Goal: Task Accomplishment & Management: Manage account settings

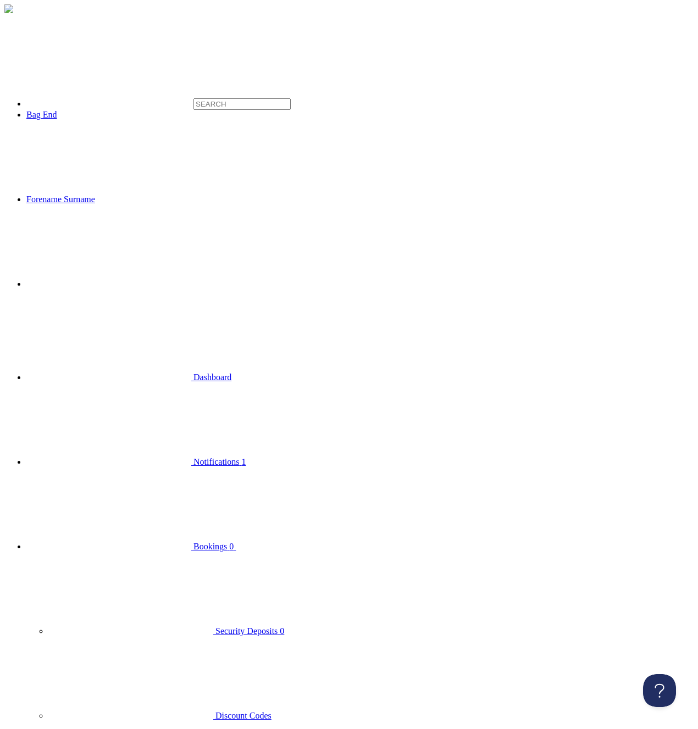
click at [193, 542] on span "Bookings" at bounding box center [210, 546] width 34 height 9
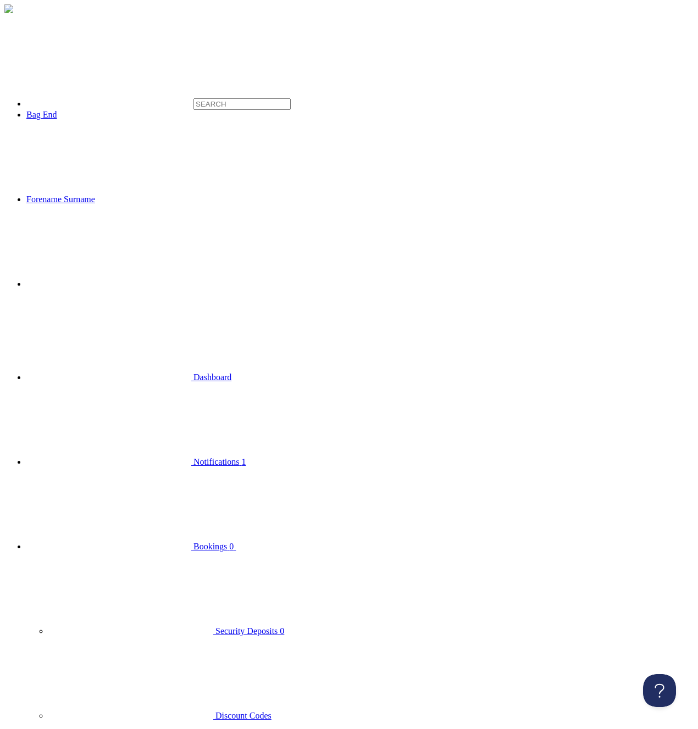
drag, startPoint x: 362, startPoint y: 260, endPoint x: 372, endPoint y: 250, distance: 14.8
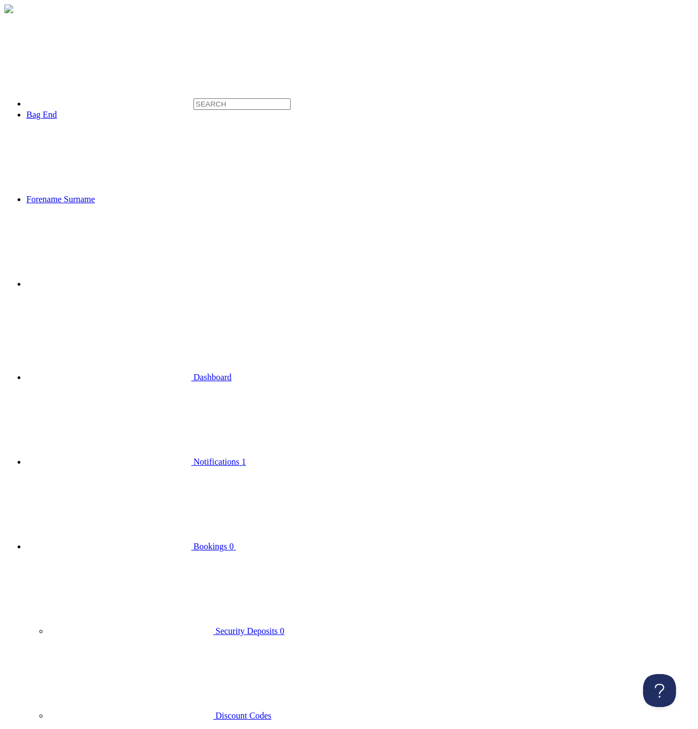
drag, startPoint x: 323, startPoint y: 282, endPoint x: 272, endPoint y: 282, distance: 51.1
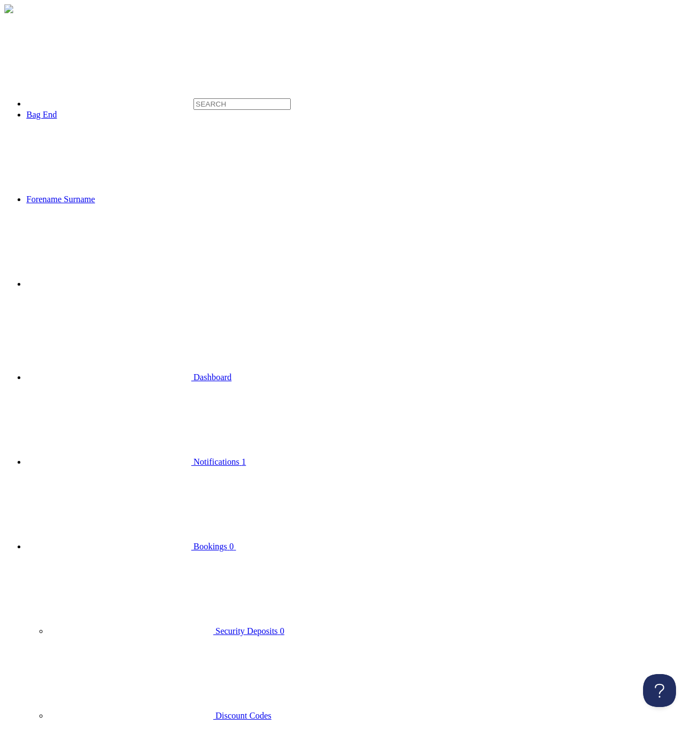
select select
click option "All" at bounding box center [0, 0] width 0 height 0
drag, startPoint x: 181, startPoint y: 36, endPoint x: 194, endPoint y: 38, distance: 14.0
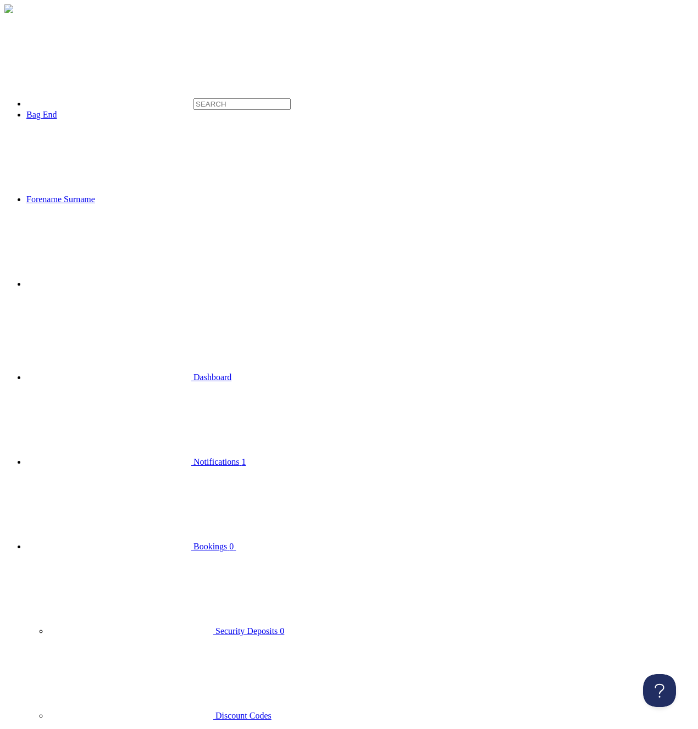
drag, startPoint x: 288, startPoint y: 312, endPoint x: 226, endPoint y: 215, distance: 115.2
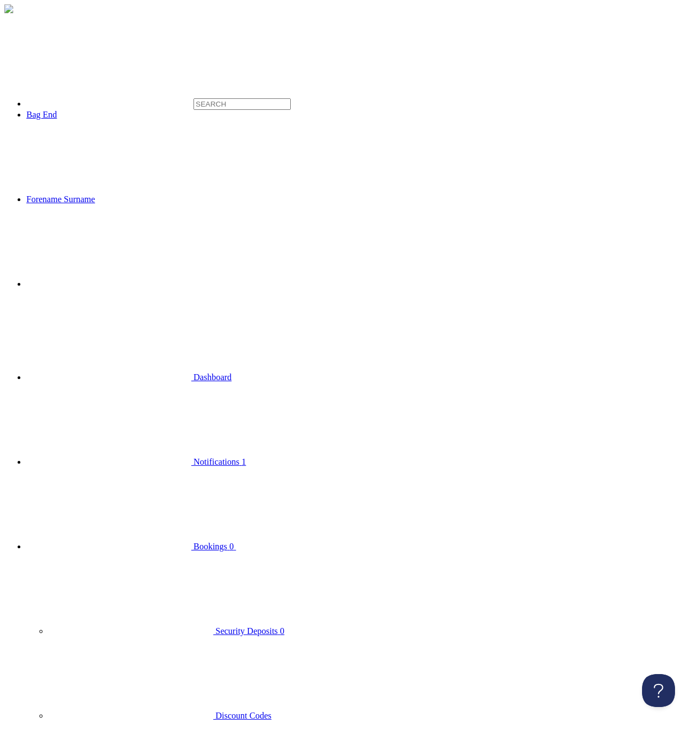
select select "table"
click option "Table" at bounding box center [0, 0] width 0 height 0
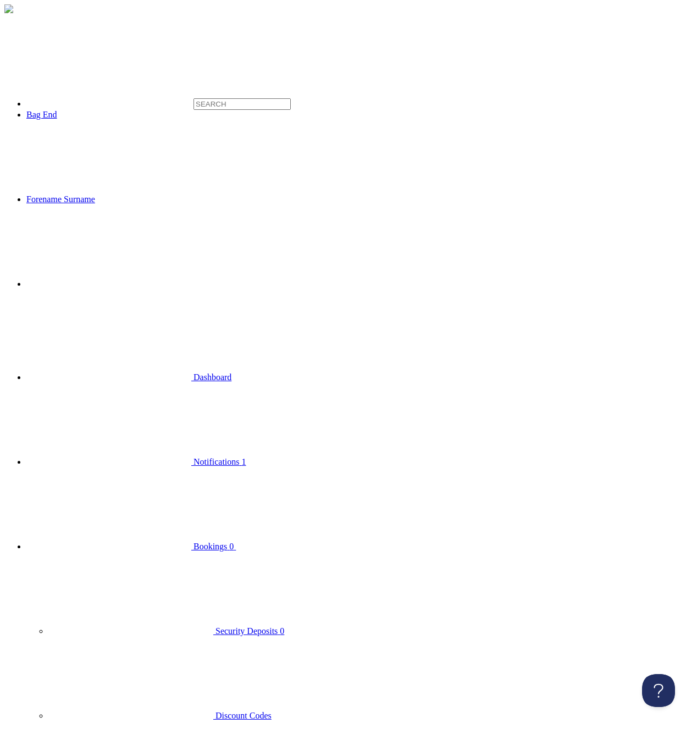
select select "true"
click option "Visible" at bounding box center [0, 0] width 0 height 0
select select "false"
click option "Not Visible" at bounding box center [0, 0] width 0 height 0
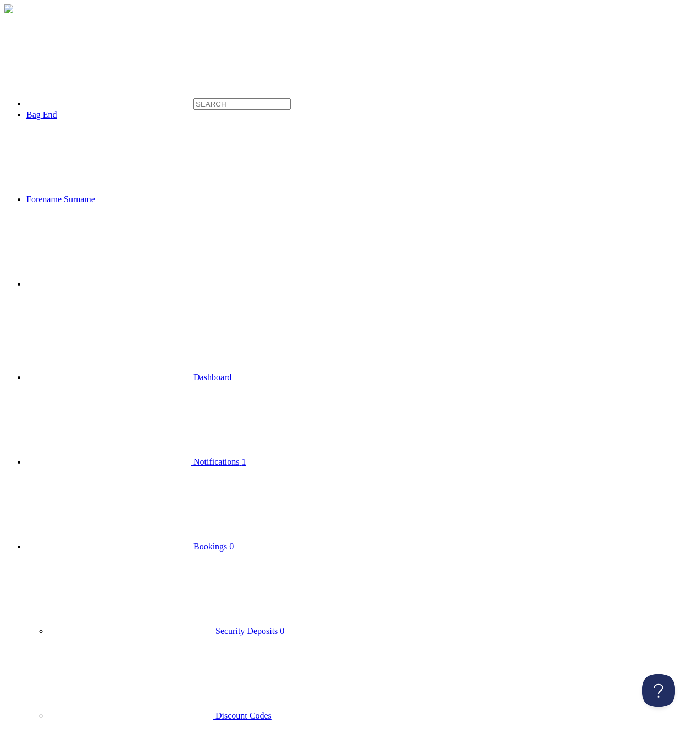
select select
click option "All" at bounding box center [0, 0] width 0 height 0
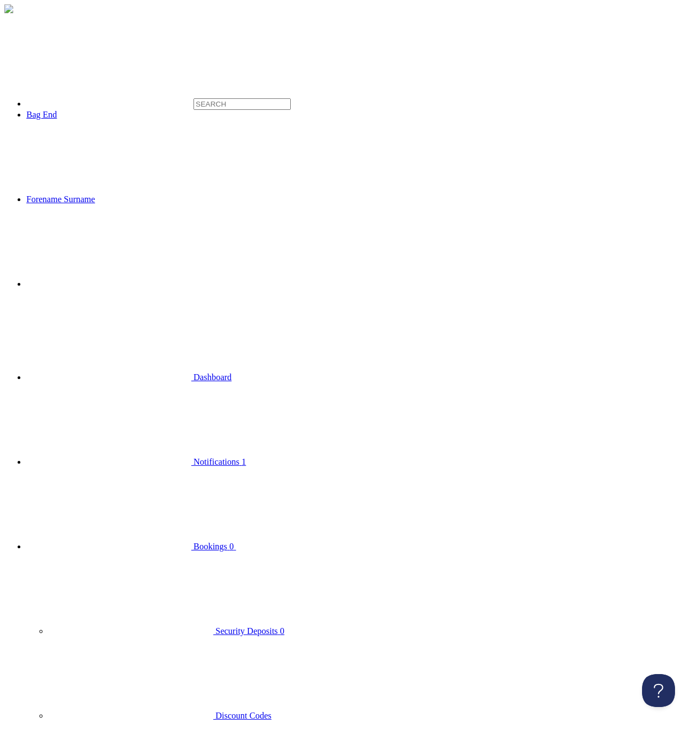
select select "read"
click option "Read" at bounding box center [0, 0] width 0 height 0
select select
click option "All" at bounding box center [0, 0] width 0 height 0
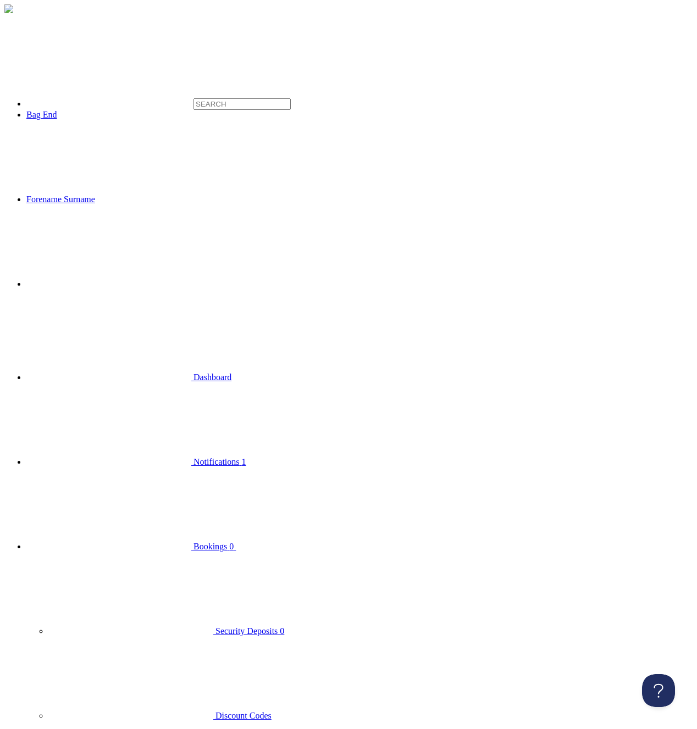
select select
click option "All" at bounding box center [0, 0] width 0 height 0
